Goal: Transaction & Acquisition: Purchase product/service

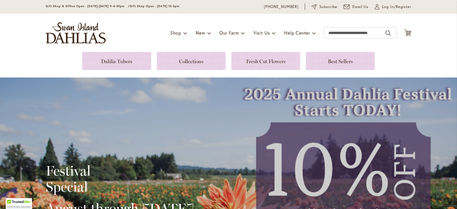
scroll to position [11, 0]
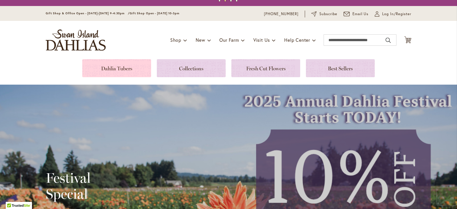
click at [123, 65] on link at bounding box center [116, 68] width 69 height 18
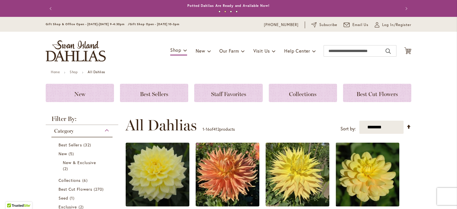
scroll to position [183, 0]
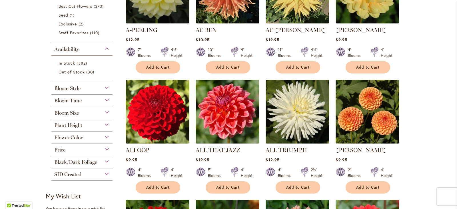
click at [71, 122] on span "Plant Height" at bounding box center [68, 125] width 28 height 6
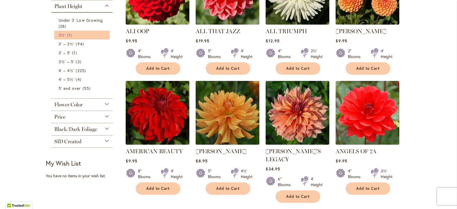
click at [64, 35] on link "3½' 1 item" at bounding box center [83, 35] width 48 height 6
click at [66, 43] on span "3' – 3½'" at bounding box center [67, 43] width 16 height 5
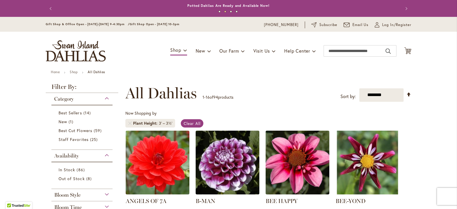
click at [442, 43] on header "Skip to Content Gift Shop & Office Open - Monday-Friday 9-4:30pm / Gift Shop Op…" at bounding box center [228, 43] width 457 height 53
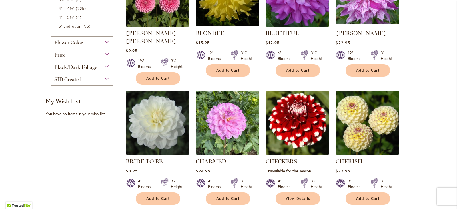
scroll to position [470, 0]
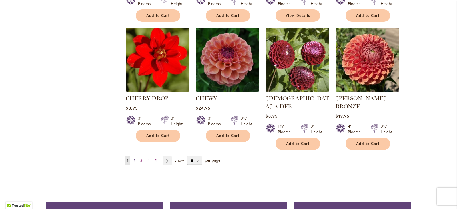
click at [132, 156] on link "Page 2" at bounding box center [134, 160] width 5 height 9
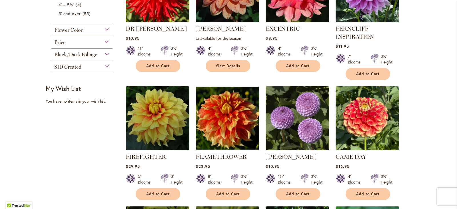
scroll to position [299, 0]
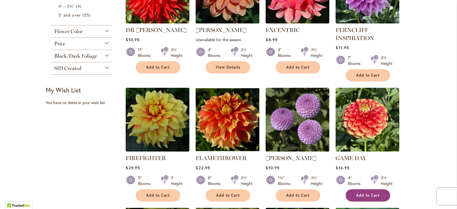
click at [370, 193] on span "Add to Cart" at bounding box center [367, 195] width 23 height 5
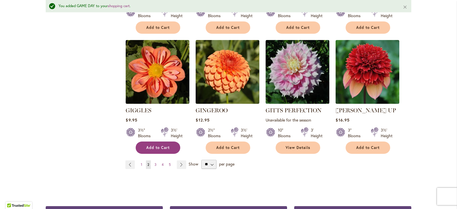
click at [155, 141] on button "Add to Cart" at bounding box center [158, 147] width 45 height 12
click at [154, 162] on span "3" at bounding box center [155, 164] width 2 height 4
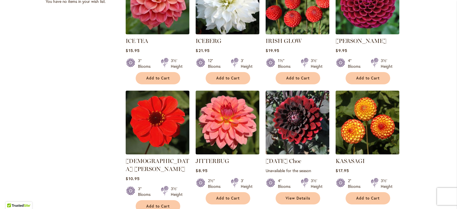
scroll to position [411, 0]
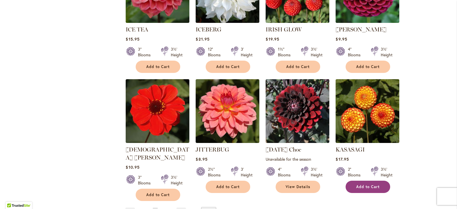
click at [373, 184] on span "Add to Cart" at bounding box center [367, 186] width 23 height 5
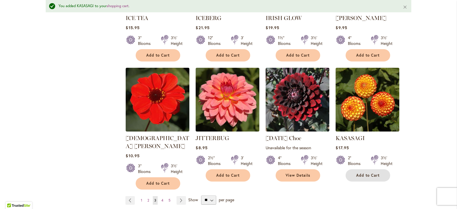
scroll to position [447, 0]
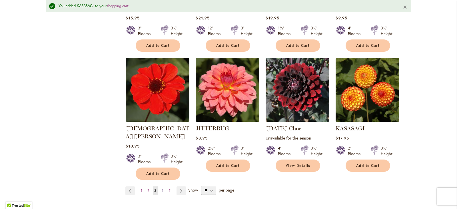
click at [161, 188] on span "4" at bounding box center [162, 190] width 2 height 4
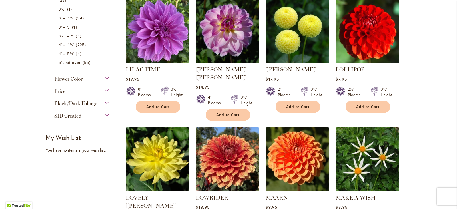
scroll to position [434, 0]
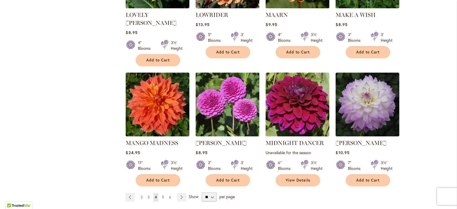
click at [162, 195] on span "5" at bounding box center [163, 197] width 2 height 4
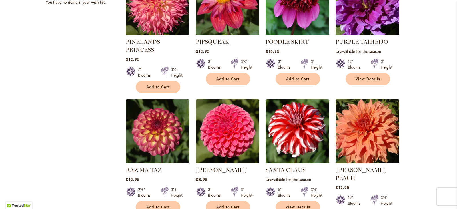
scroll to position [399, 0]
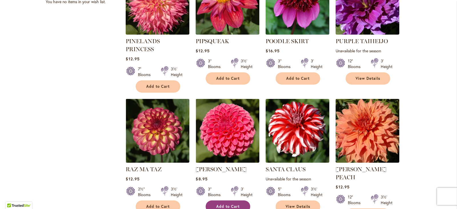
click at [228, 200] on button "Add to Cart" at bounding box center [228, 206] width 45 height 12
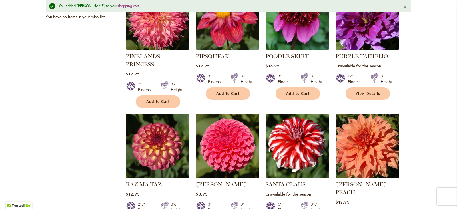
scroll to position [415, 0]
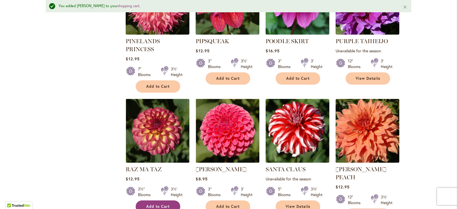
click at [140, 200] on button "Add to Cart" at bounding box center [158, 206] width 45 height 12
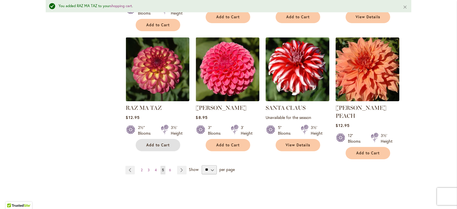
scroll to position [478, 0]
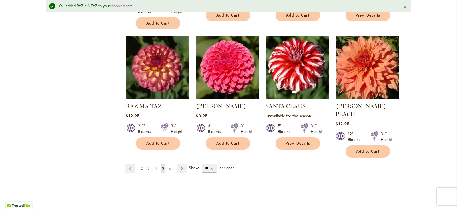
click at [169, 166] on span "6" at bounding box center [170, 168] width 2 height 4
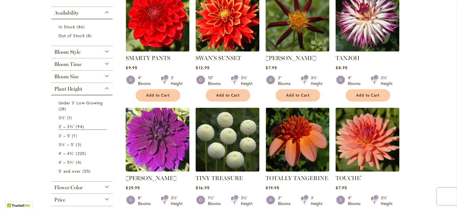
scroll to position [137, 0]
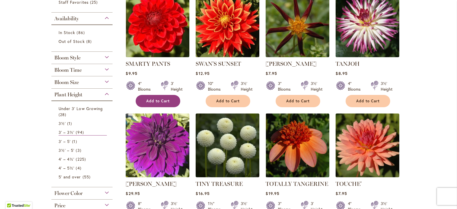
click at [165, 101] on span "Add to Cart" at bounding box center [157, 100] width 23 height 5
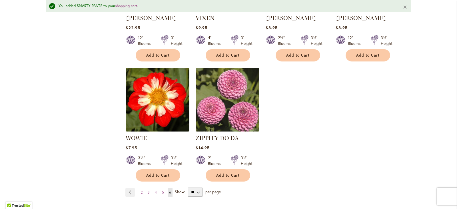
scroll to position [449, 0]
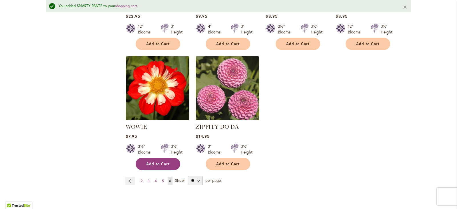
click at [148, 164] on span "Add to Cart" at bounding box center [157, 163] width 23 height 5
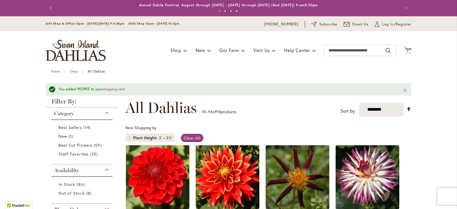
scroll to position [0, 0]
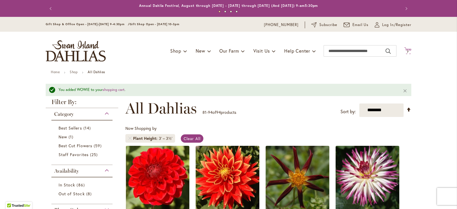
click at [407, 51] on span "7" at bounding box center [408, 52] width 2 height 4
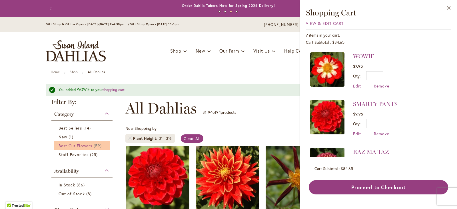
click at [62, 144] on span "Best Cut Flowers" at bounding box center [76, 145] width 34 height 5
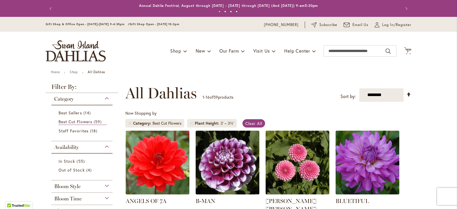
scroll to position [183, 0]
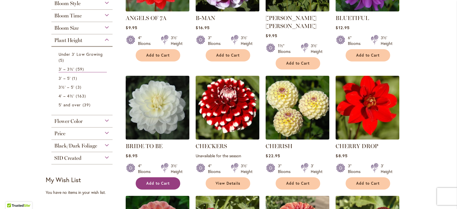
click at [146, 181] on span "Add to Cart" at bounding box center [157, 183] width 23 height 5
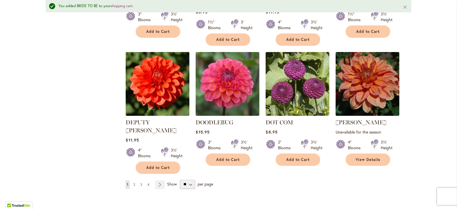
scroll to position [467, 0]
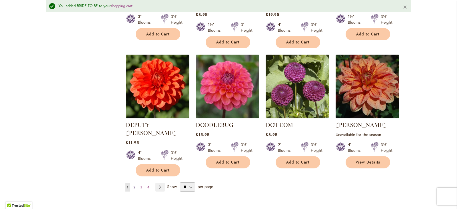
click at [133, 185] on span "2" at bounding box center [134, 187] width 2 height 4
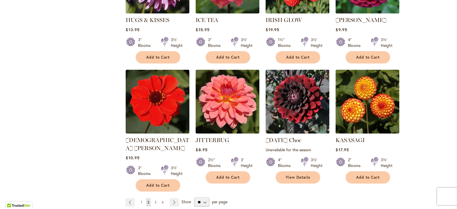
scroll to position [423, 0]
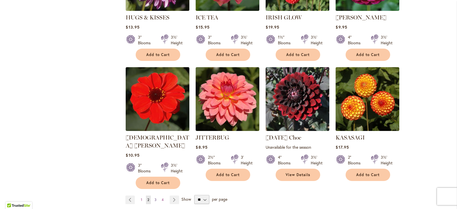
click at [154, 197] on span "3" at bounding box center [155, 199] width 2 height 4
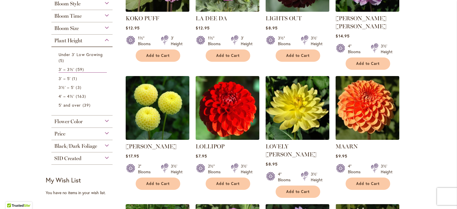
scroll to position [365, 0]
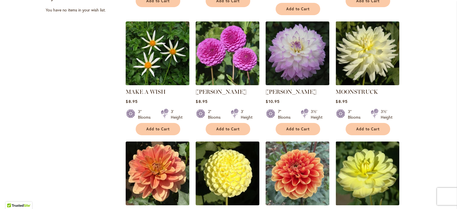
drag, startPoint x: 452, startPoint y: 122, endPoint x: 452, endPoint y: 145, distance: 22.6
click at [452, 145] on div "Skip to Content Gift Shop & Office Open - [DATE]-[DATE] 9-4:30pm / Gift Shop Op…" at bounding box center [228, 106] width 457 height 908
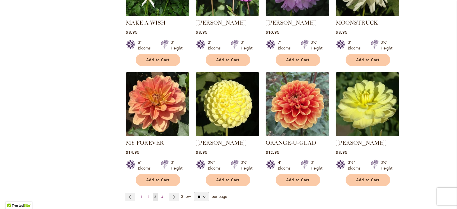
scroll to position [455, 0]
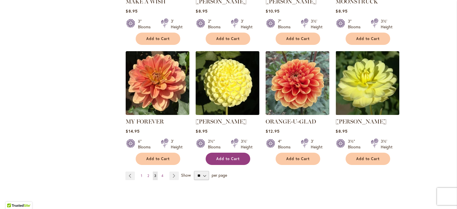
click at [226, 156] on span "Add to Cart" at bounding box center [227, 158] width 23 height 5
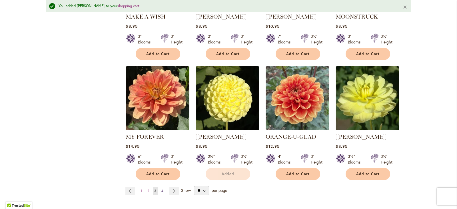
click at [161, 188] on span "4" at bounding box center [162, 190] width 2 height 4
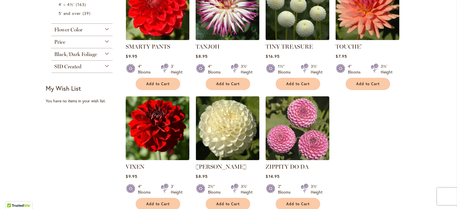
scroll to position [280, 0]
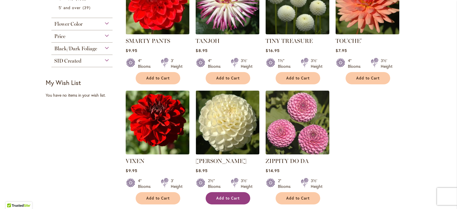
click at [233, 196] on span "Add to Cart" at bounding box center [227, 198] width 23 height 5
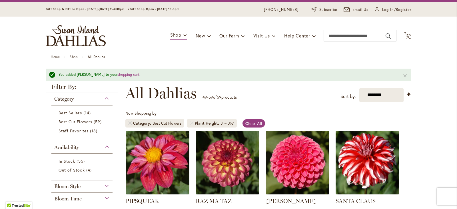
scroll to position [11, 0]
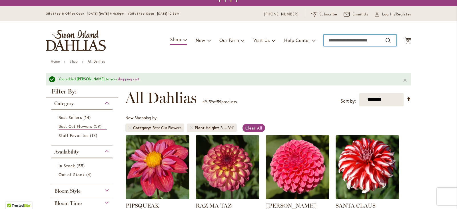
click at [353, 40] on input "Search" at bounding box center [359, 40] width 73 height 11
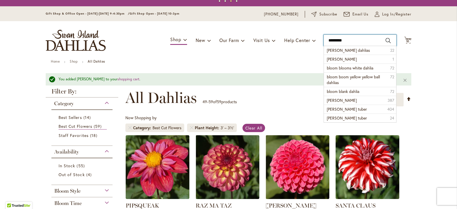
type input "**********"
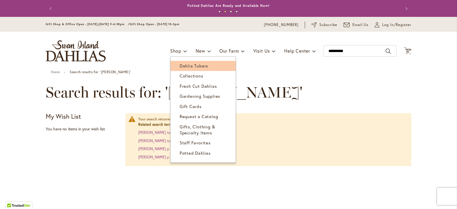
click at [186, 66] on span "Dahlia Tubers" at bounding box center [194, 66] width 29 height 6
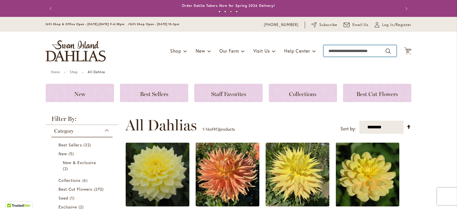
click at [340, 49] on input "Search" at bounding box center [359, 50] width 73 height 11
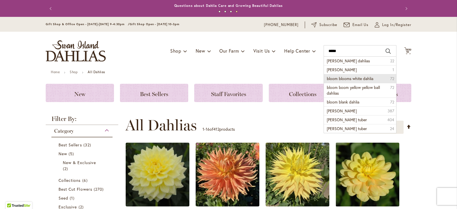
click at [343, 78] on span "bloom blooms white dahlia" at bounding box center [350, 78] width 47 height 5
type input "**********"
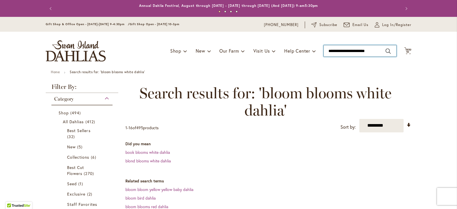
click at [354, 51] on input "**********" at bounding box center [359, 50] width 73 height 11
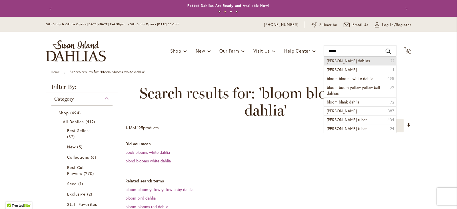
click at [351, 60] on span "[PERSON_NAME] dahlias" at bounding box center [348, 60] width 43 height 5
type input "**********"
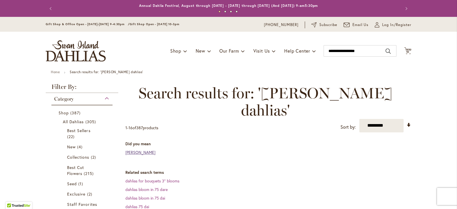
click at [143, 149] on link "bloomquist dahlia" at bounding box center [140, 151] width 30 height 5
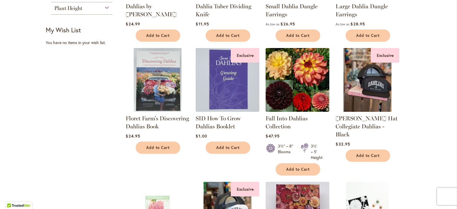
scroll to position [7, 0]
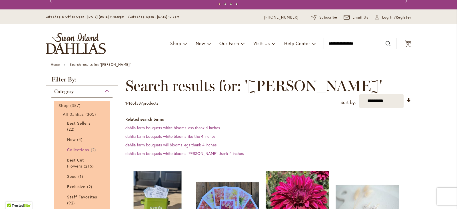
click at [81, 150] on span "Collections" at bounding box center [78, 149] width 22 height 5
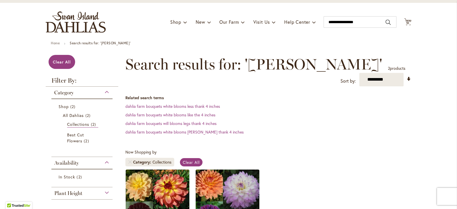
scroll to position [23, 0]
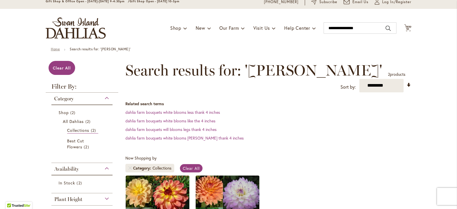
click at [56, 48] on link "Home" at bounding box center [55, 49] width 9 height 4
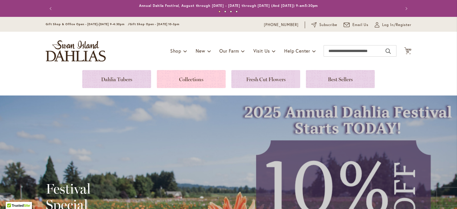
click at [193, 83] on link at bounding box center [191, 79] width 69 height 18
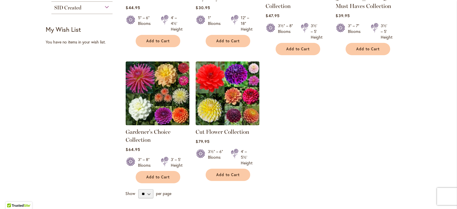
scroll to position [171, 0]
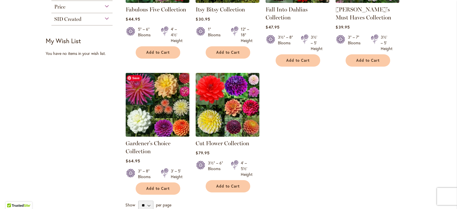
click at [150, 113] on img at bounding box center [157, 104] width 67 height 67
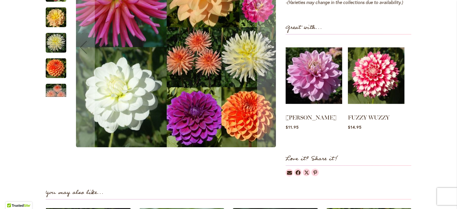
scroll to position [532, 0]
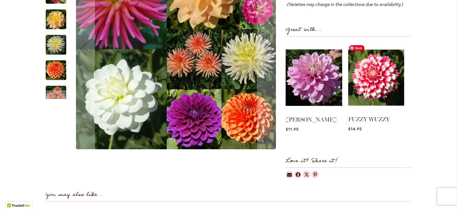
click at [379, 83] on img at bounding box center [376, 78] width 56 height 70
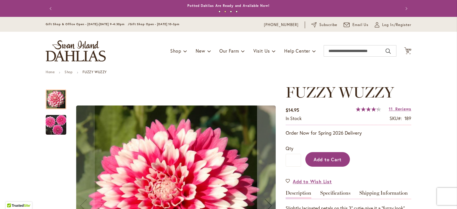
click at [324, 163] on button "Add to Cart" at bounding box center [327, 159] width 45 height 15
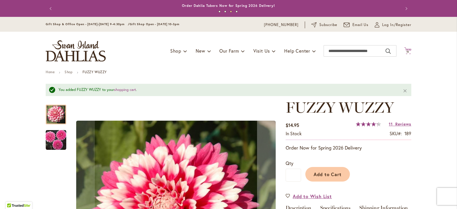
click at [406, 51] on span "11" at bounding box center [407, 52] width 3 height 4
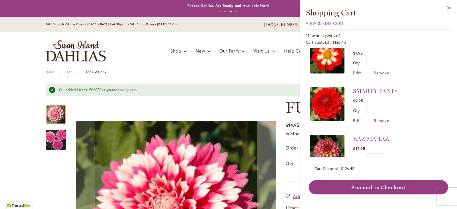
scroll to position [201, 0]
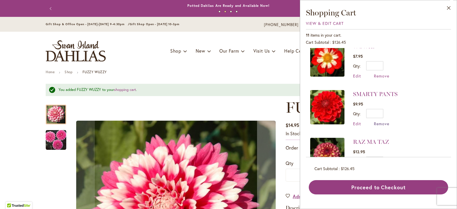
click at [380, 121] on span "Remove" at bounding box center [381, 123] width 15 height 5
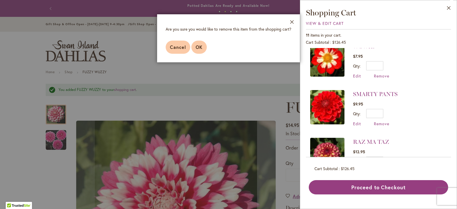
click at [200, 49] on span "OK" at bounding box center [199, 47] width 7 height 6
